Goal: Task Accomplishment & Management: Manage account settings

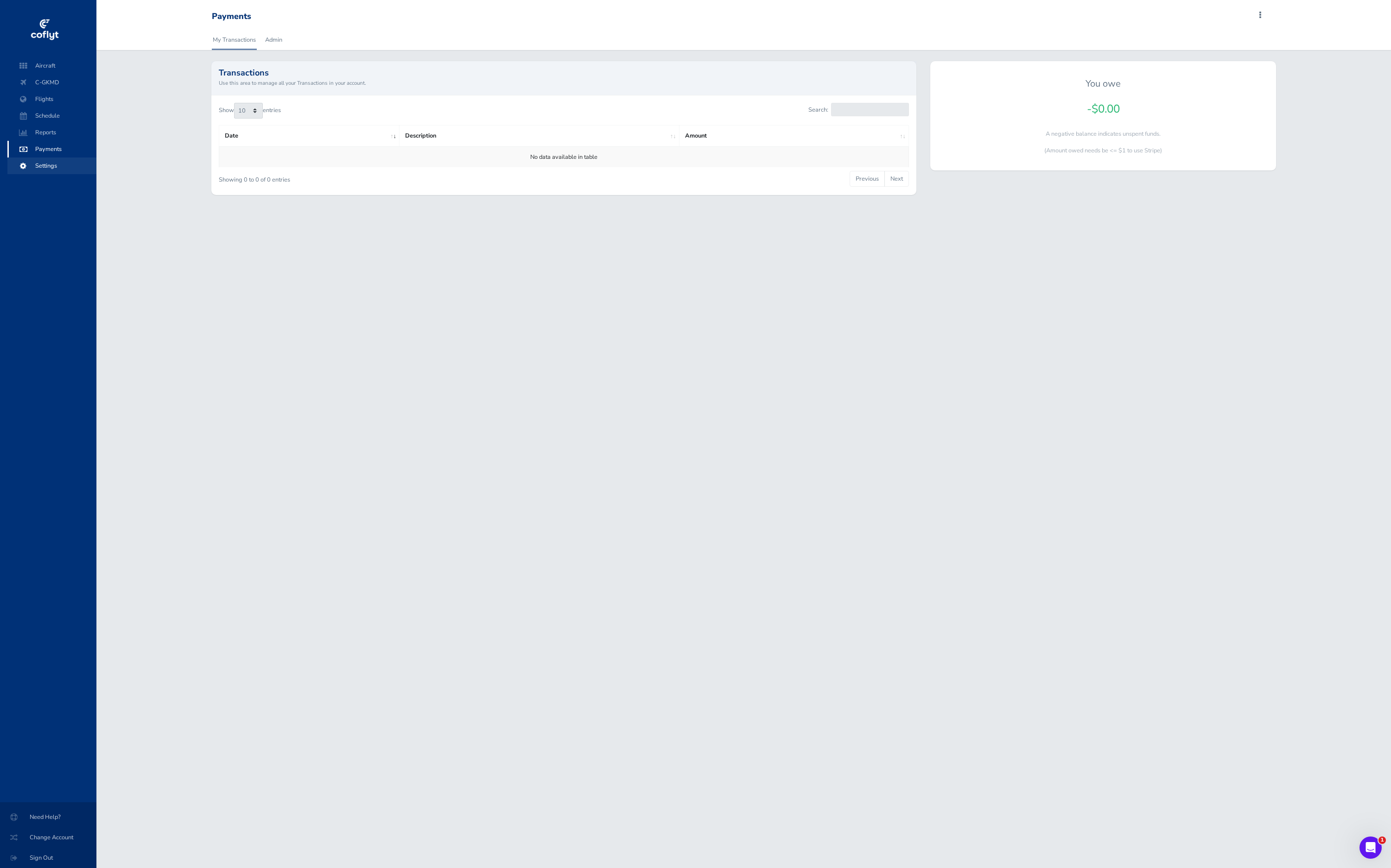
click at [56, 162] on span "Settings" at bounding box center [52, 166] width 70 height 17
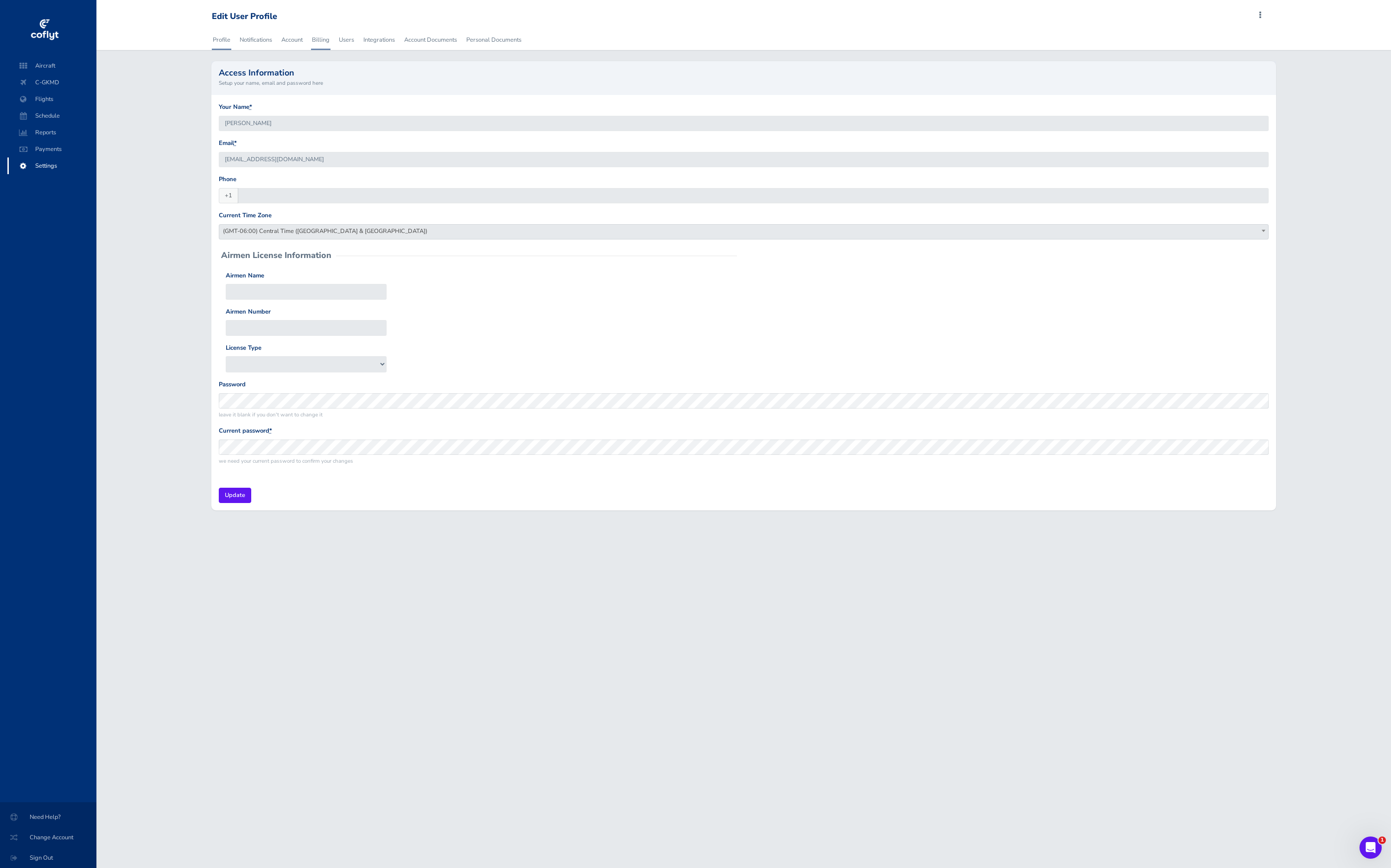
click at [316, 36] on link "Billing" at bounding box center [321, 40] width 19 height 20
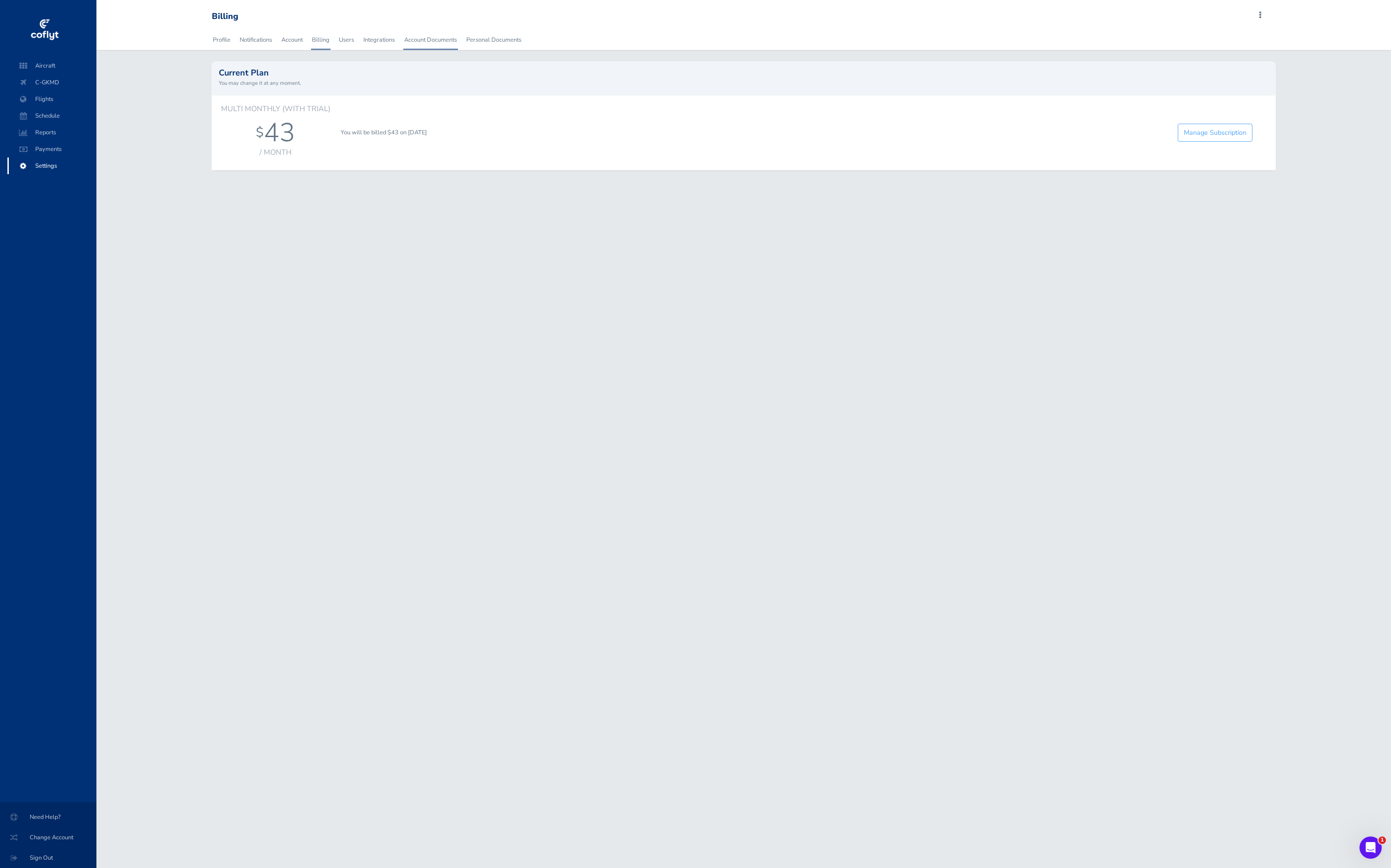
click at [432, 36] on link "Account Documents" at bounding box center [430, 40] width 55 height 20
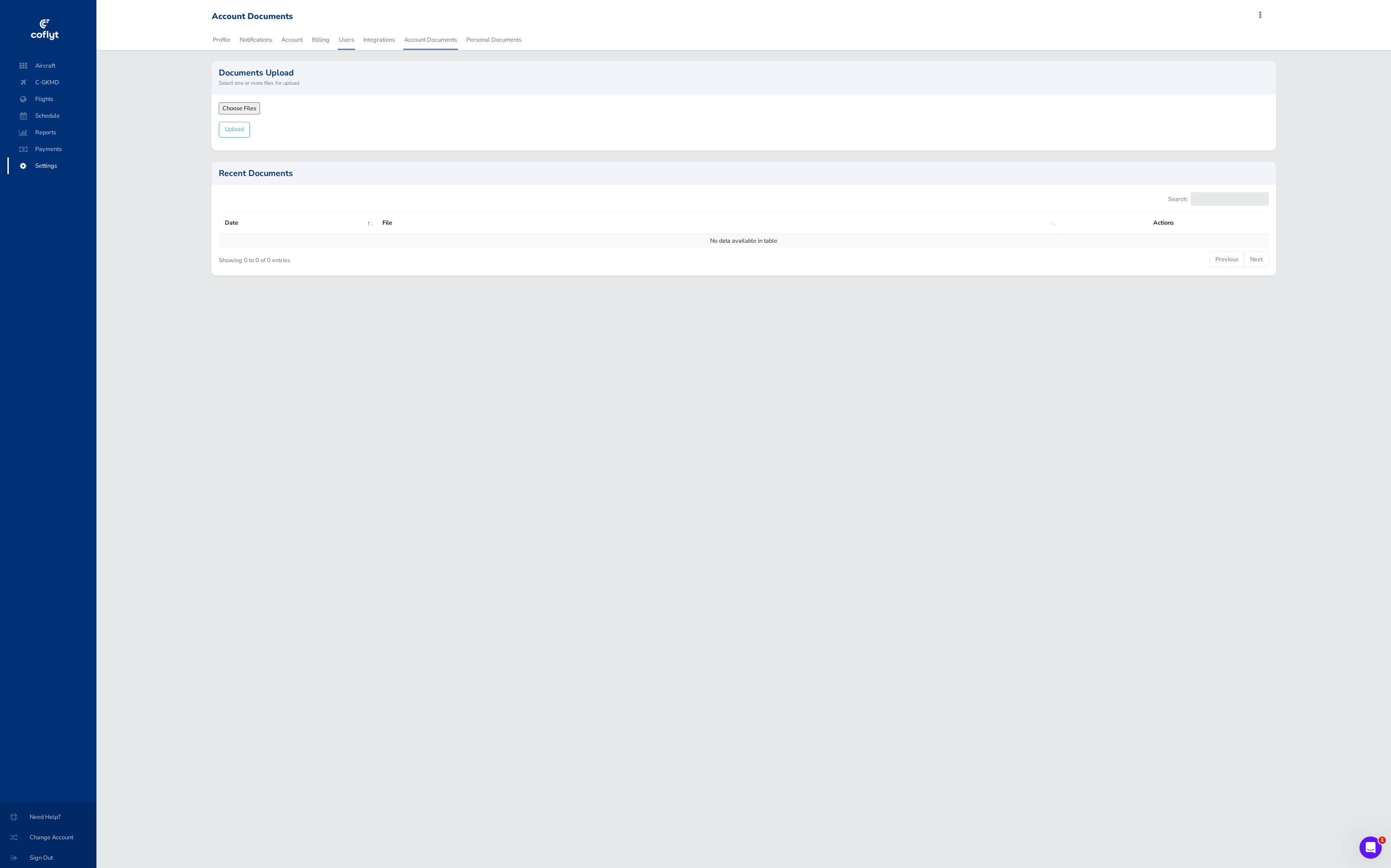
click at [340, 39] on link "Users" at bounding box center [347, 40] width 18 height 20
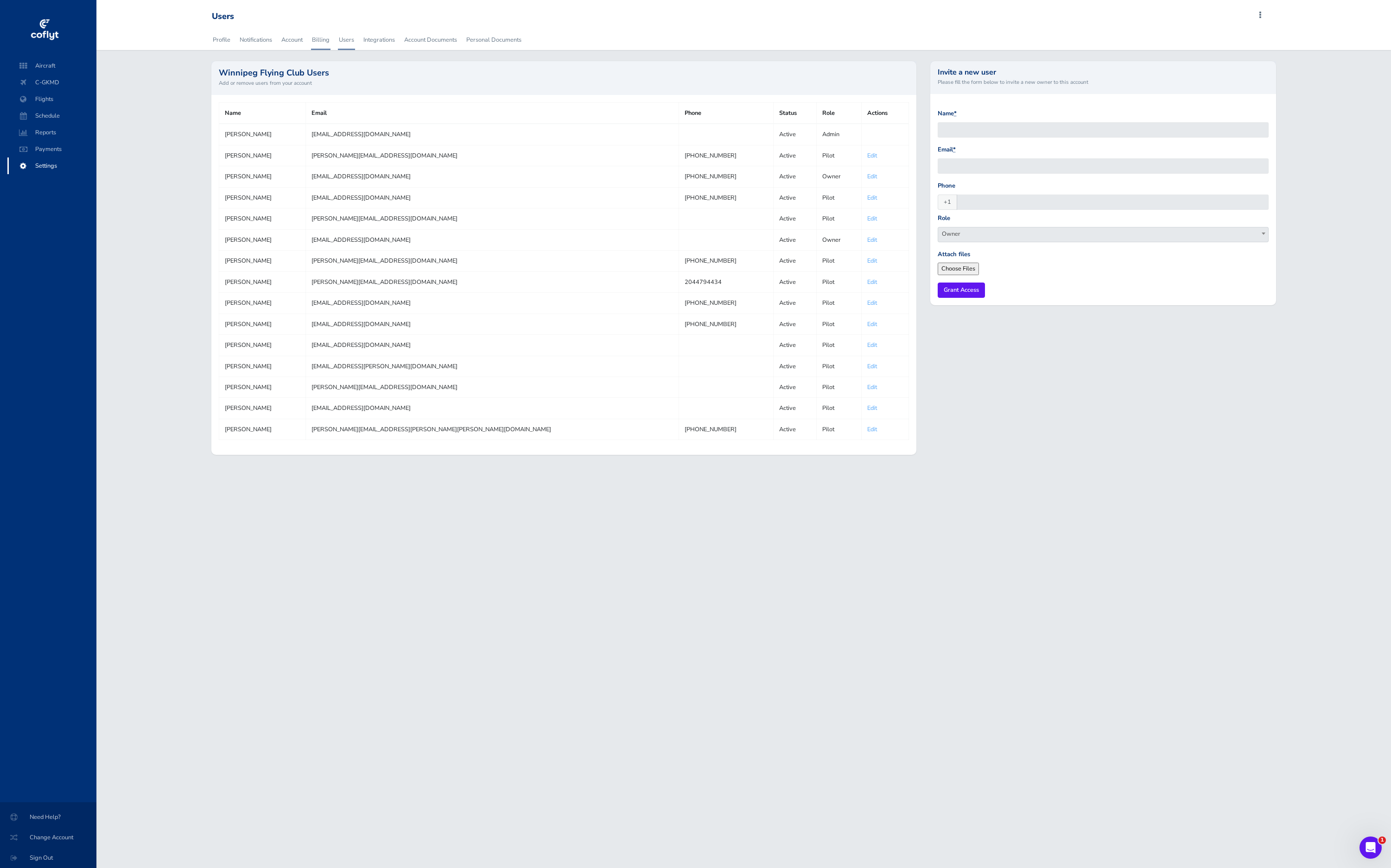
click at [322, 35] on link "Billing" at bounding box center [321, 40] width 19 height 20
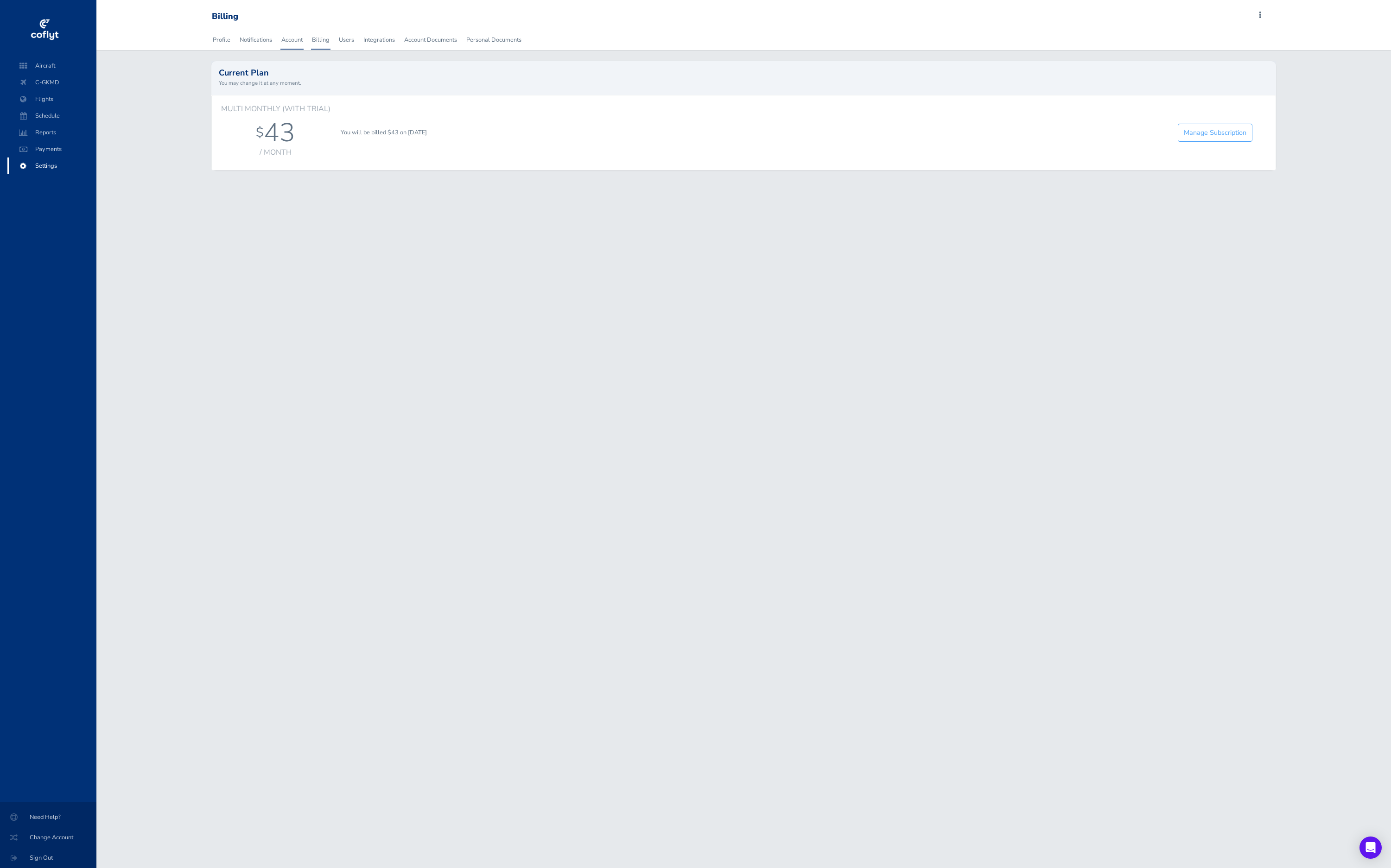
click at [303, 39] on link "Account" at bounding box center [292, 40] width 23 height 20
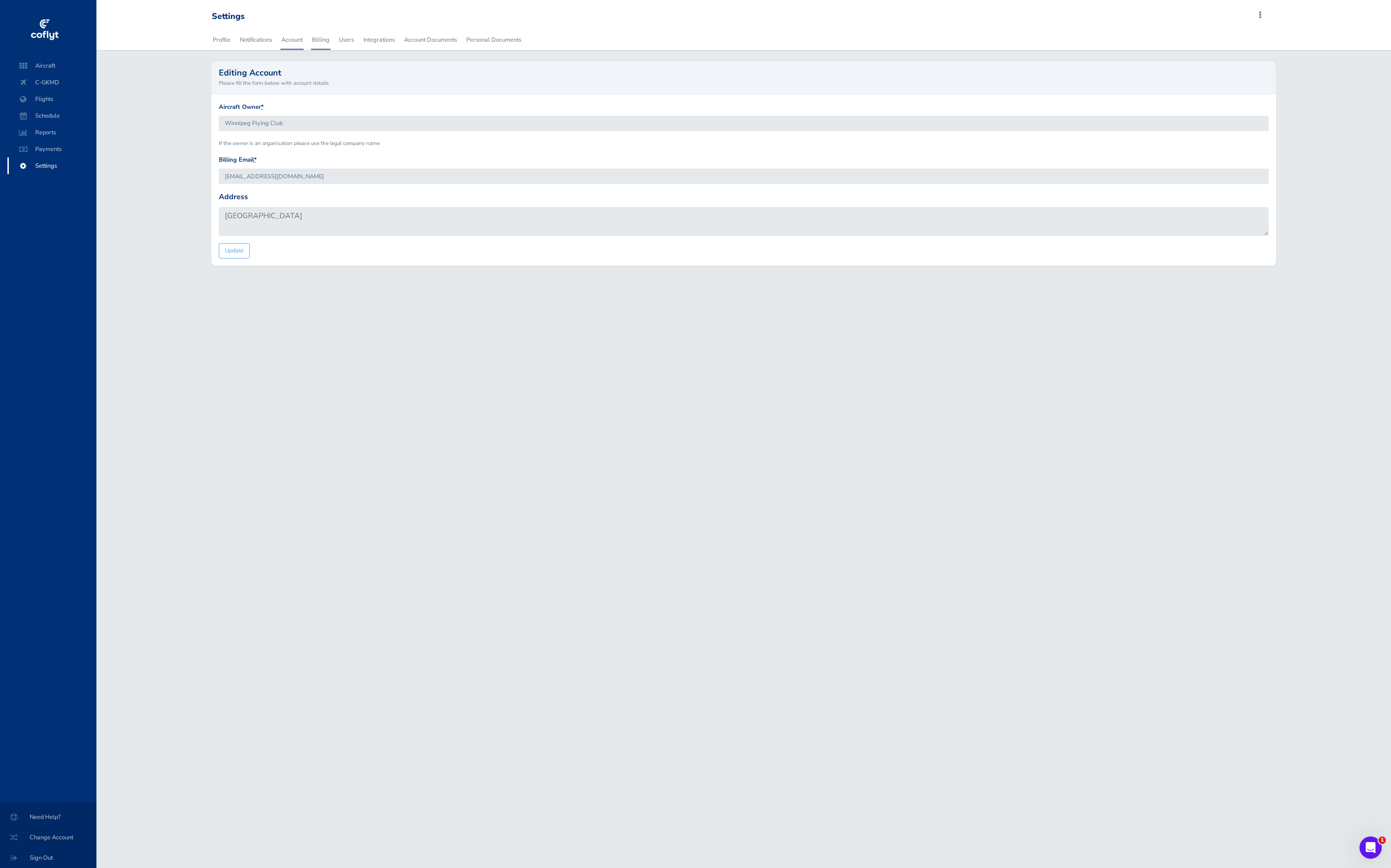
click at [320, 39] on link "Billing" at bounding box center [321, 40] width 19 height 20
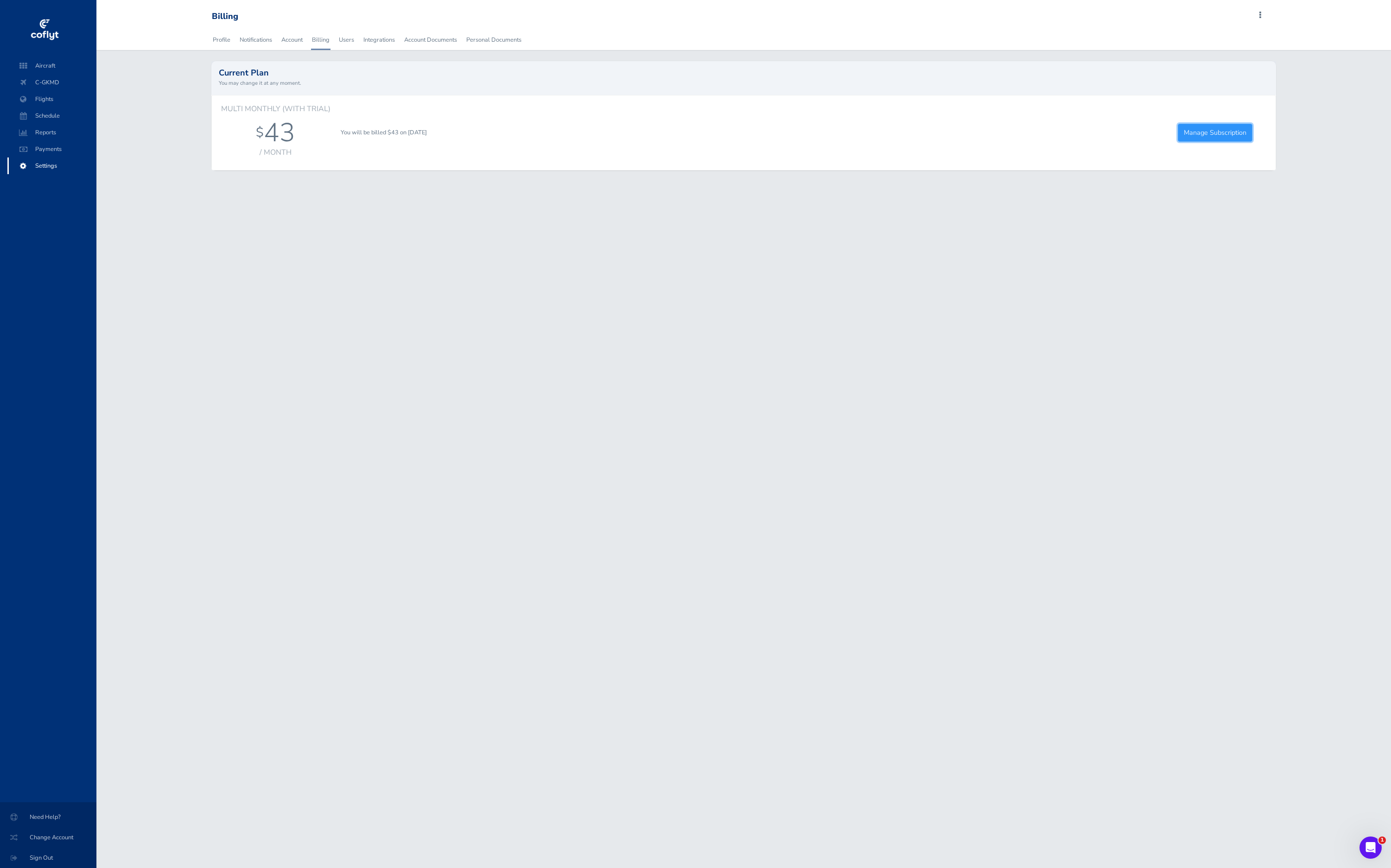
click at [1186, 139] on link "Manage Subscription" at bounding box center [1215, 133] width 75 height 19
